Goal: Obtain resource: Download file/media

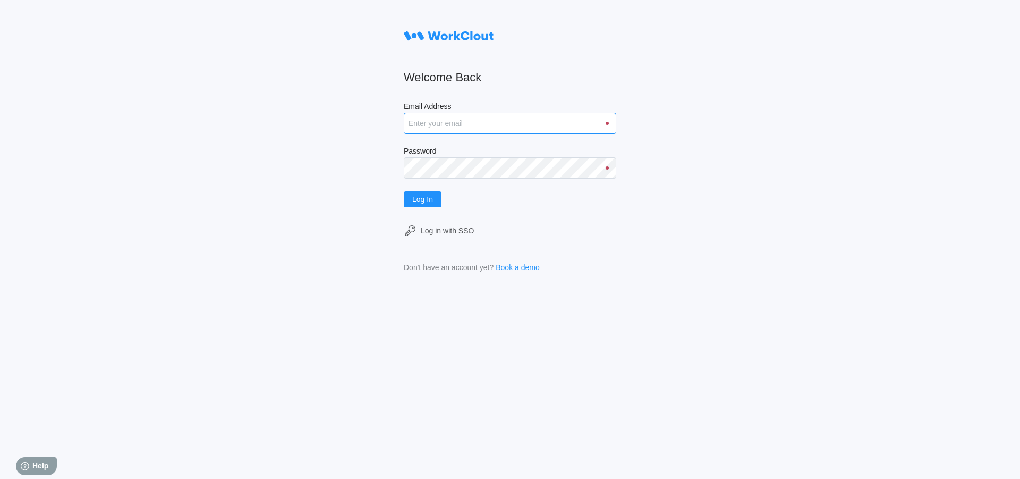
click at [460, 124] on input "Email Address" at bounding box center [510, 123] width 213 height 21
type input "h"
type input "mzhukov@mailinator.com"
click at [404, 191] on button "Log In" at bounding box center [423, 199] width 38 height 16
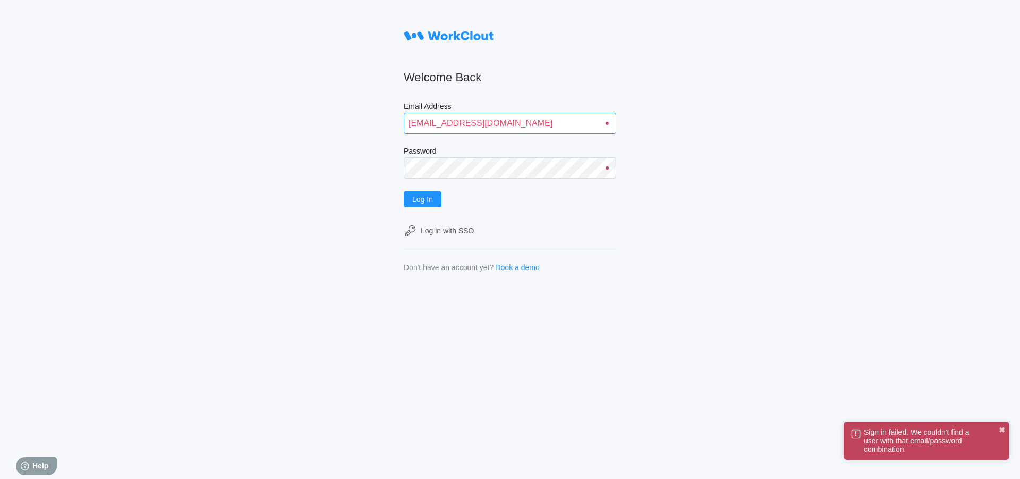
click at [553, 122] on input "mzhukov@mailinator.com" at bounding box center [510, 123] width 213 height 21
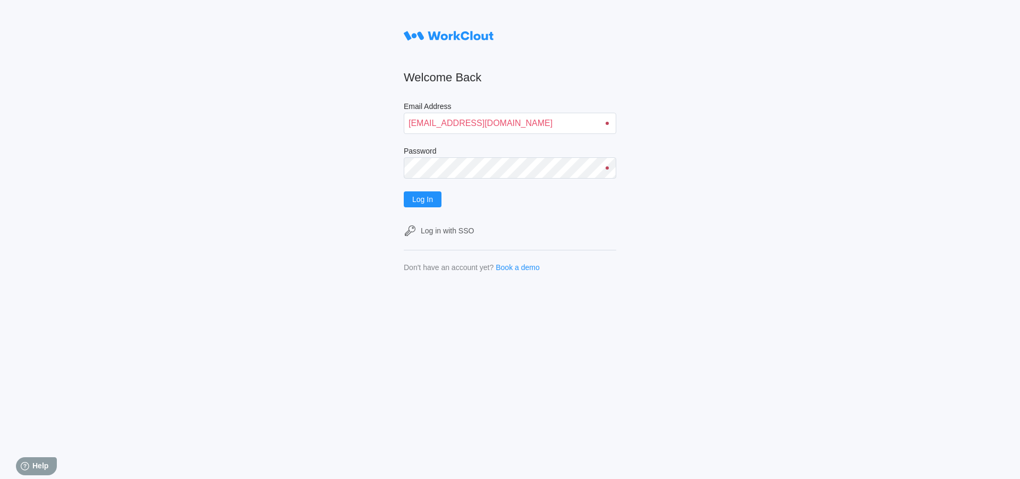
click at [607, 168] on div at bounding box center [607, 167] width 3 height 3
click at [404, 191] on button "Log In" at bounding box center [423, 199] width 38 height 16
click at [415, 205] on button "Log In" at bounding box center [423, 199] width 38 height 16
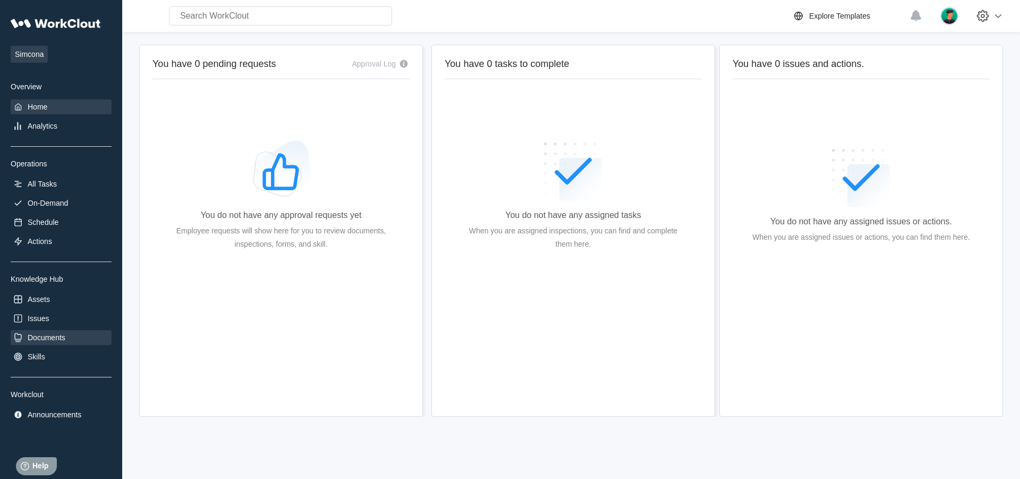
click at [50, 341] on div "Documents" at bounding box center [47, 337] width 38 height 9
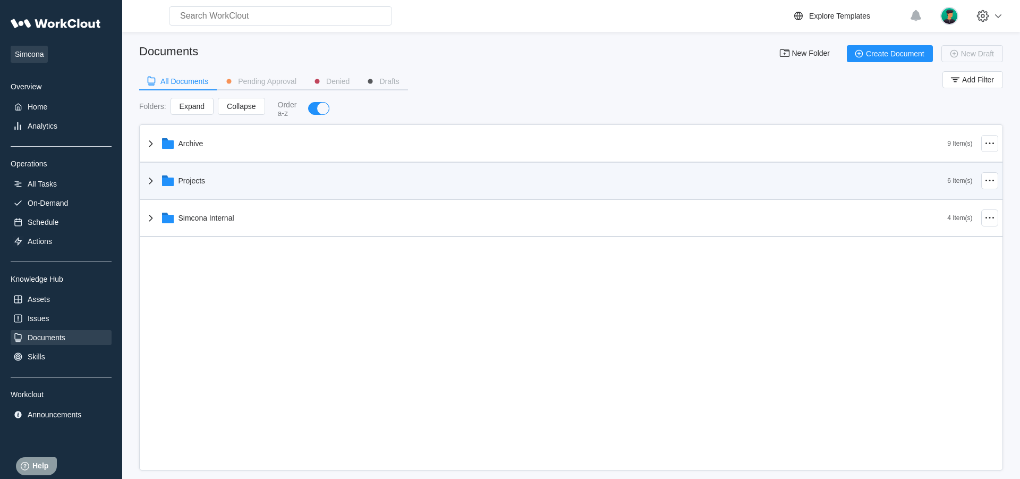
click at [188, 177] on div "Projects" at bounding box center [192, 180] width 27 height 9
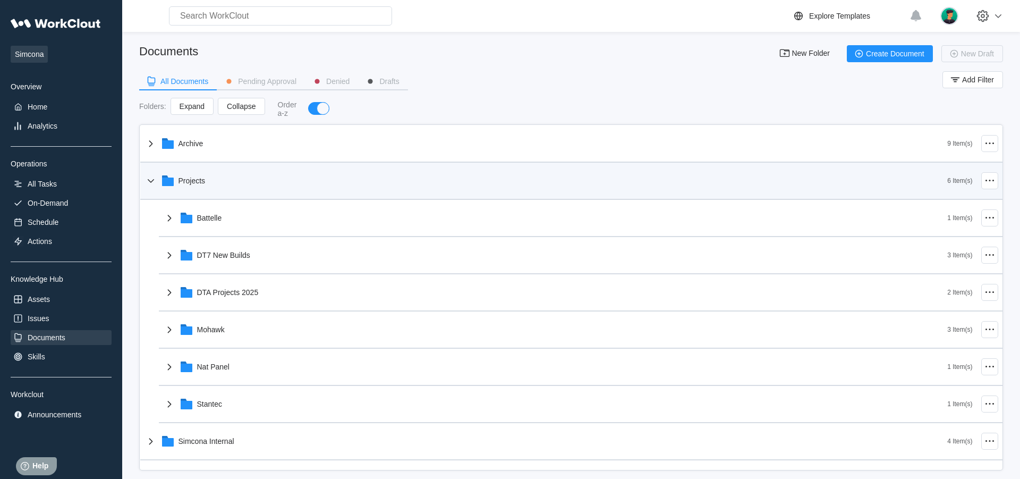
click at [188, 177] on div "Projects" at bounding box center [192, 180] width 27 height 9
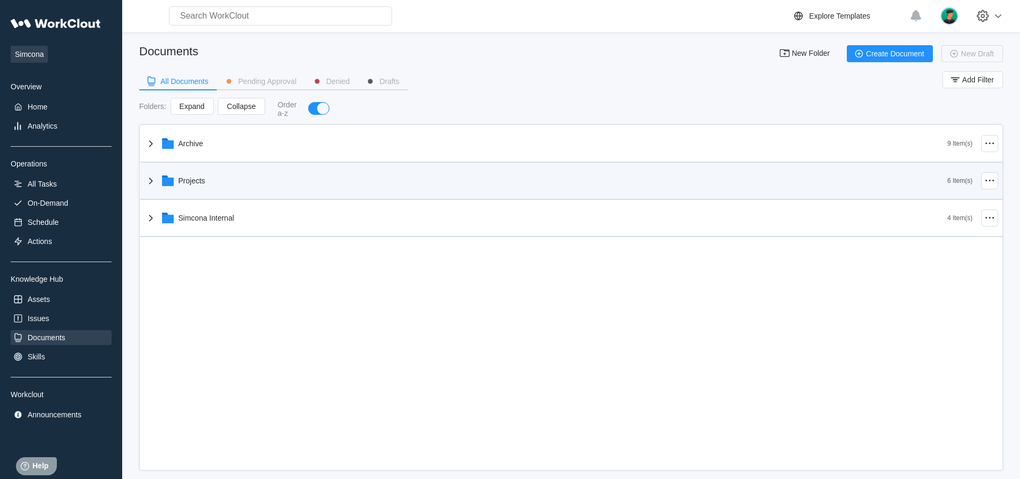
click at [188, 177] on div "Projects" at bounding box center [192, 180] width 27 height 9
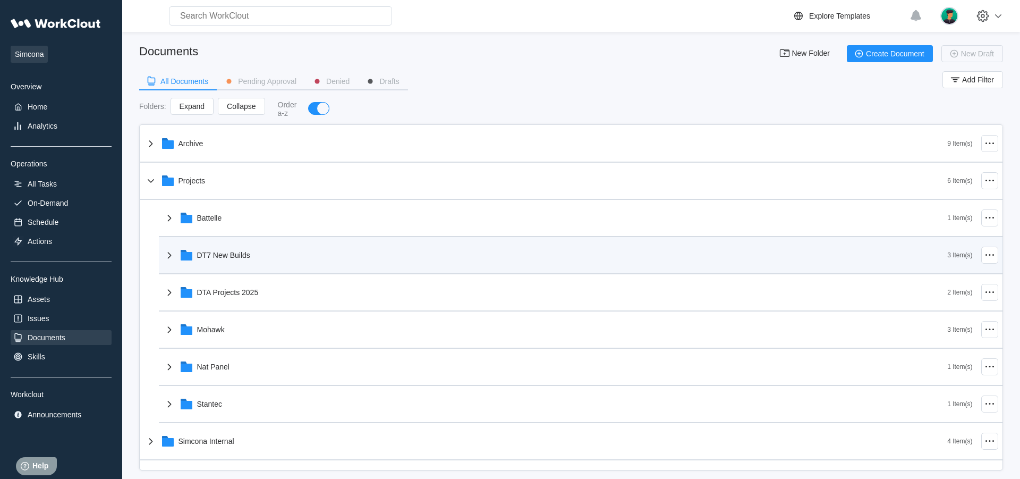
click at [207, 255] on div "DT7 New Builds" at bounding box center [223, 255] width 53 height 9
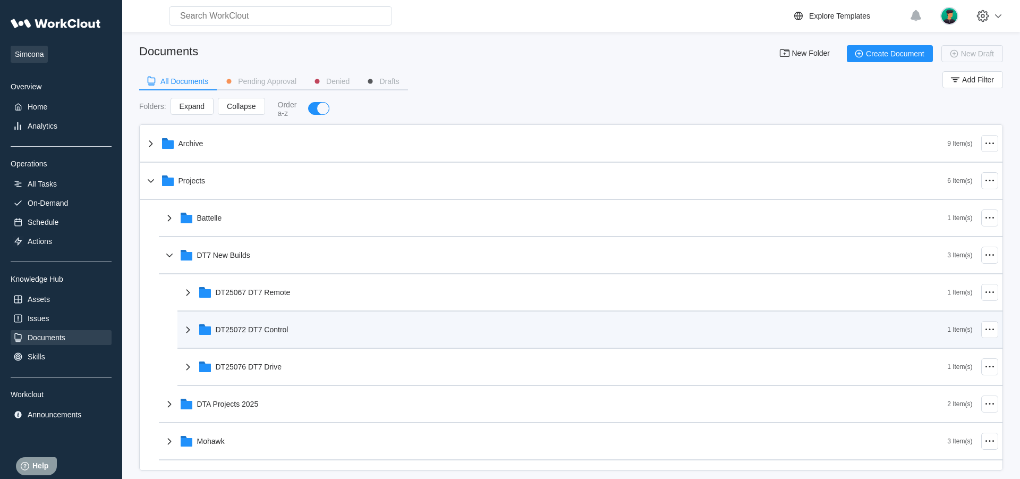
click at [257, 332] on div "DT25072 DT7 Control" at bounding box center [252, 329] width 73 height 9
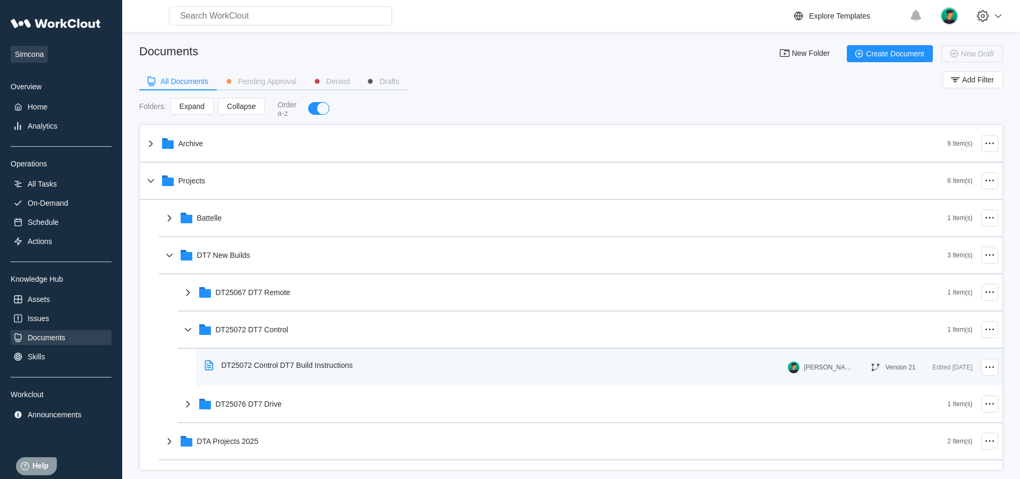
click at [265, 368] on div "DT25072 Control DT7 Build Instructions" at bounding box center [287, 365] width 131 height 9
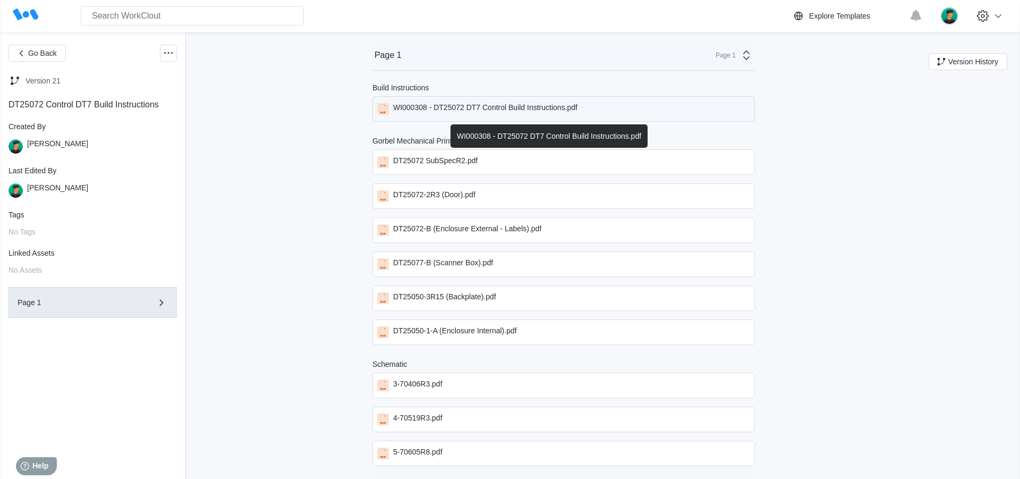
click at [454, 110] on div "WI000308 - DT25072 DT7 Control Build Instructions.pdf" at bounding box center [485, 109] width 184 height 12
